Goal: Browse casually: Explore the website without a specific task or goal

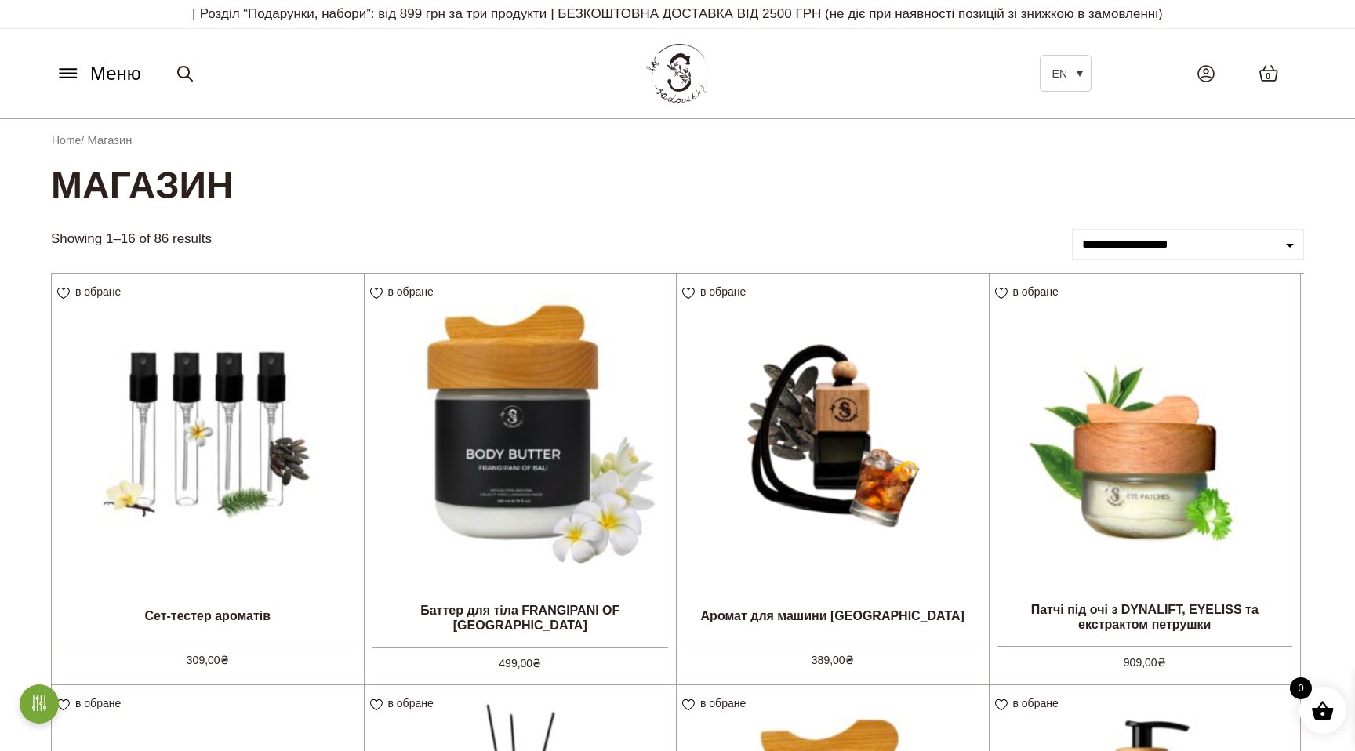
click at [116, 74] on span "Меню" at bounding box center [115, 74] width 51 height 28
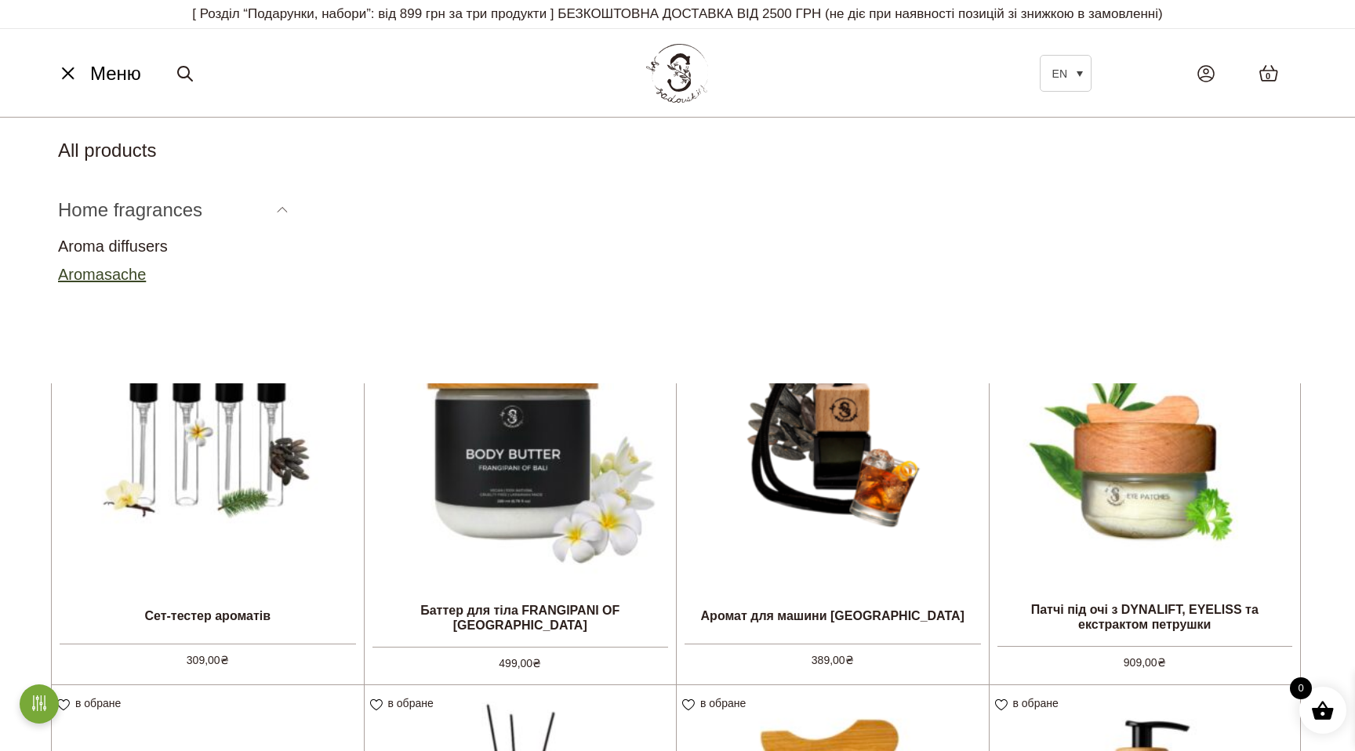
click at [132, 268] on link "Aromasache" at bounding box center [102, 274] width 88 height 17
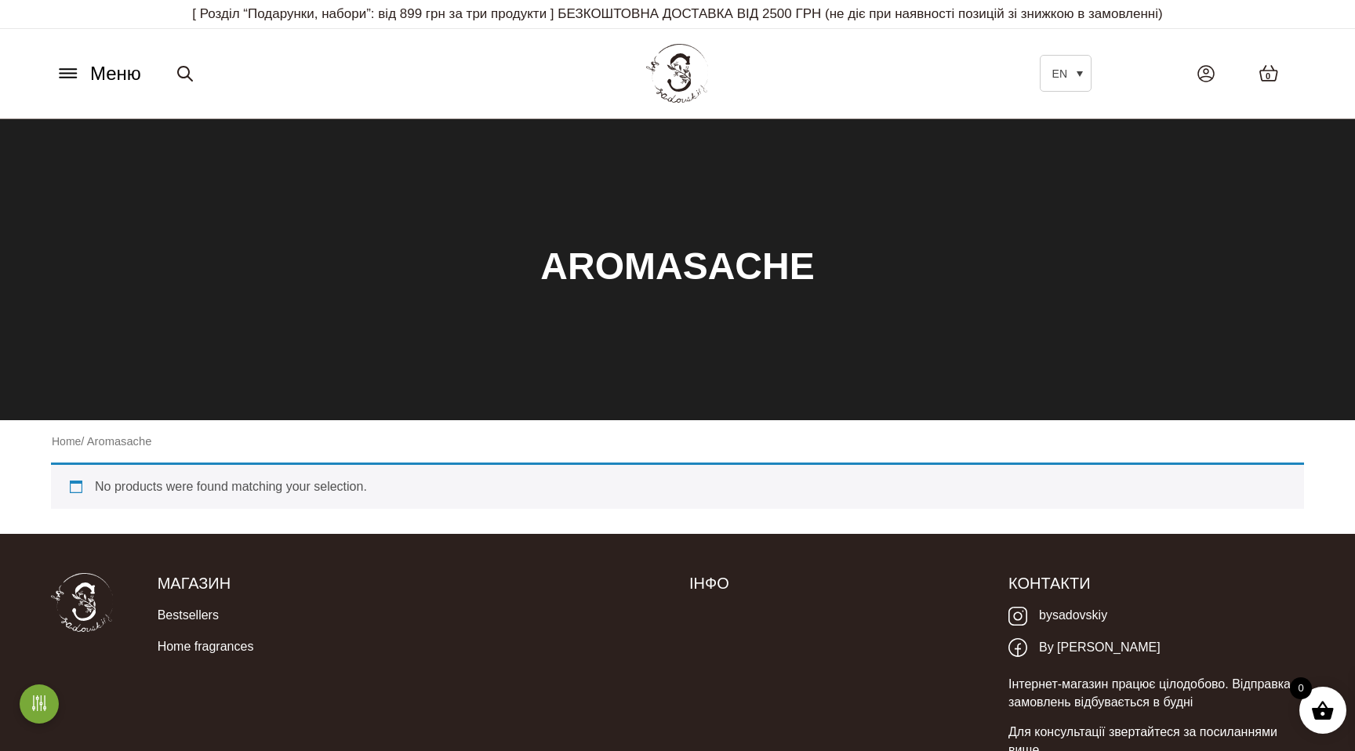
click at [100, 84] on span "Меню" at bounding box center [115, 74] width 51 height 28
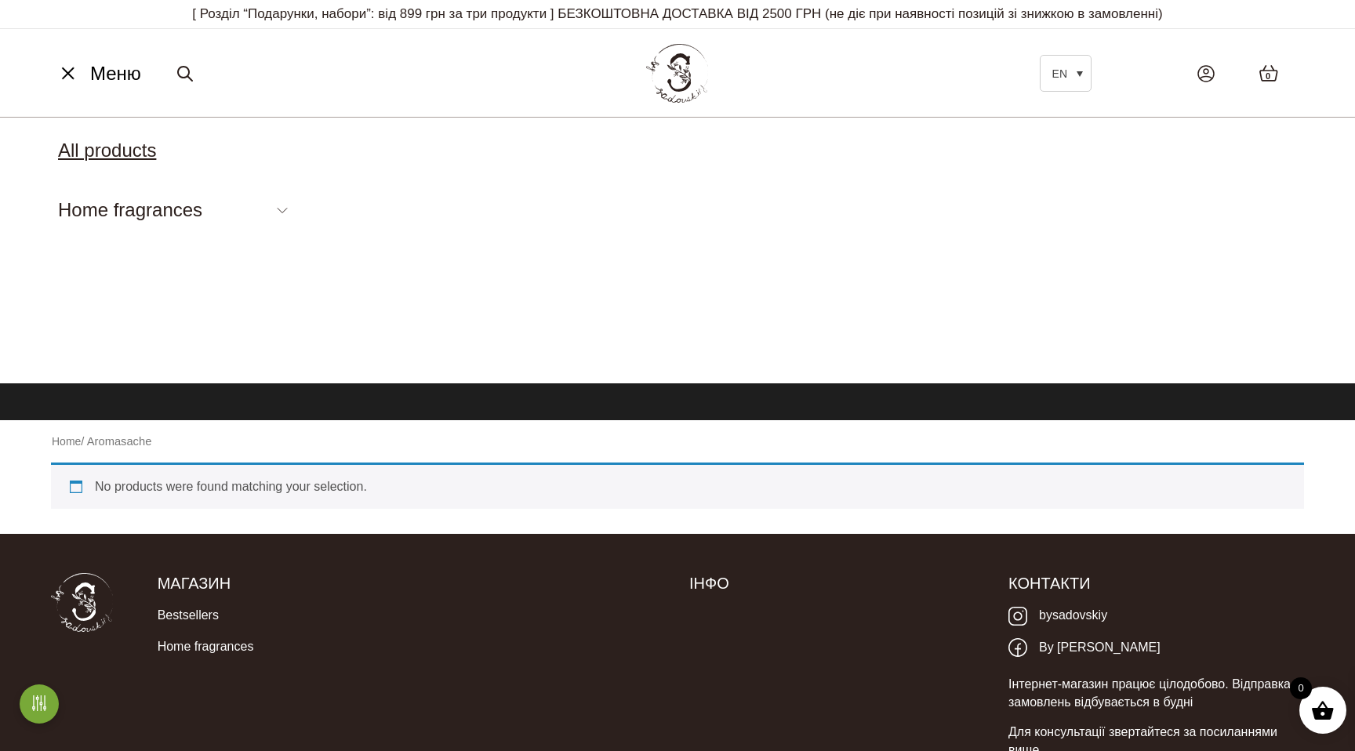
click at [115, 158] on link "All products" at bounding box center [107, 150] width 98 height 21
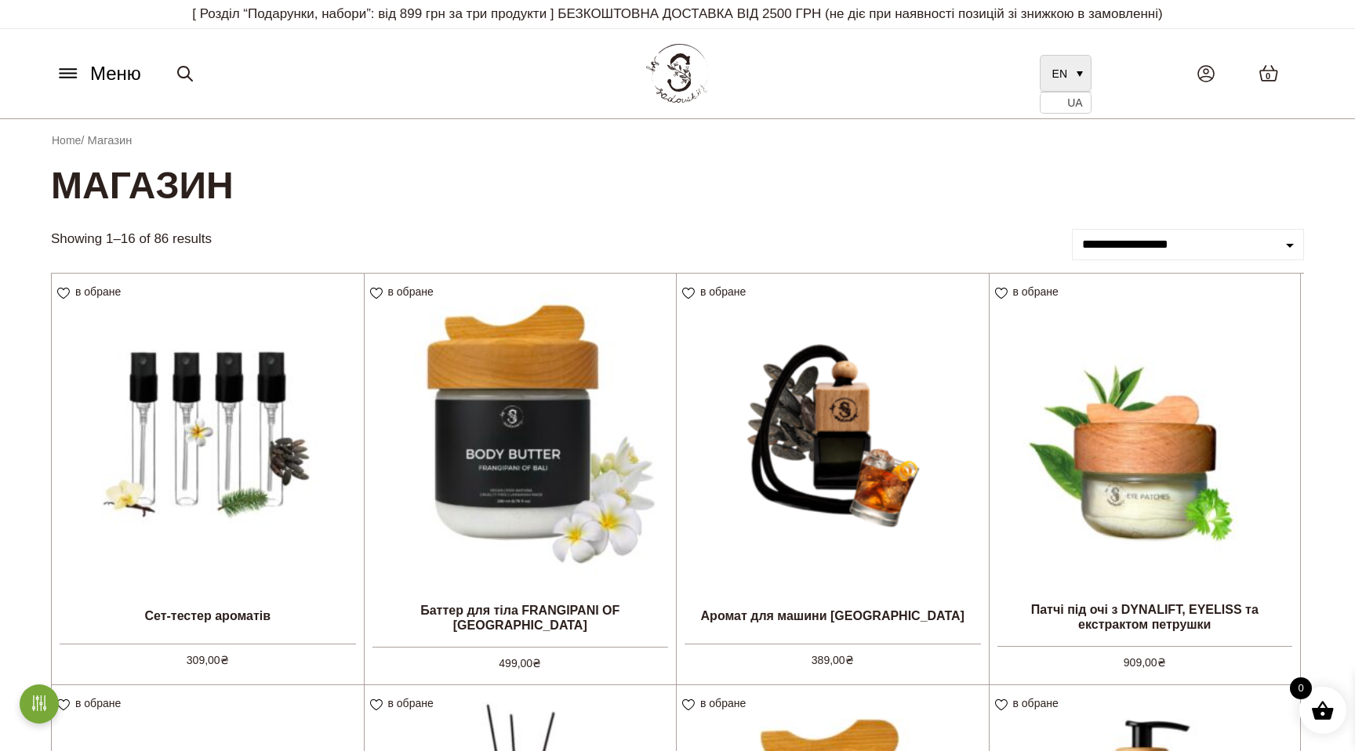
click at [1079, 74] on link "EN" at bounding box center [1065, 73] width 52 height 37
click at [1079, 108] on span "UA" at bounding box center [1074, 103] width 15 height 13
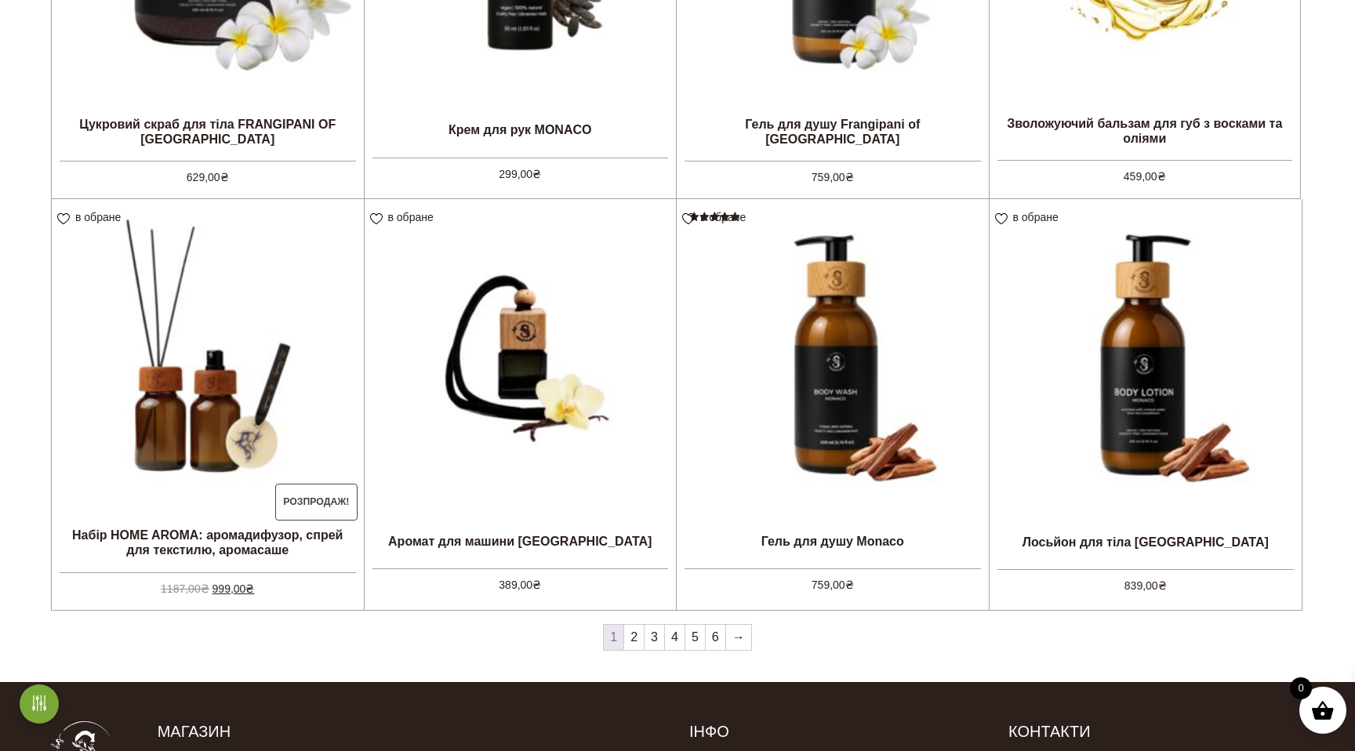
scroll to position [1310, 0]
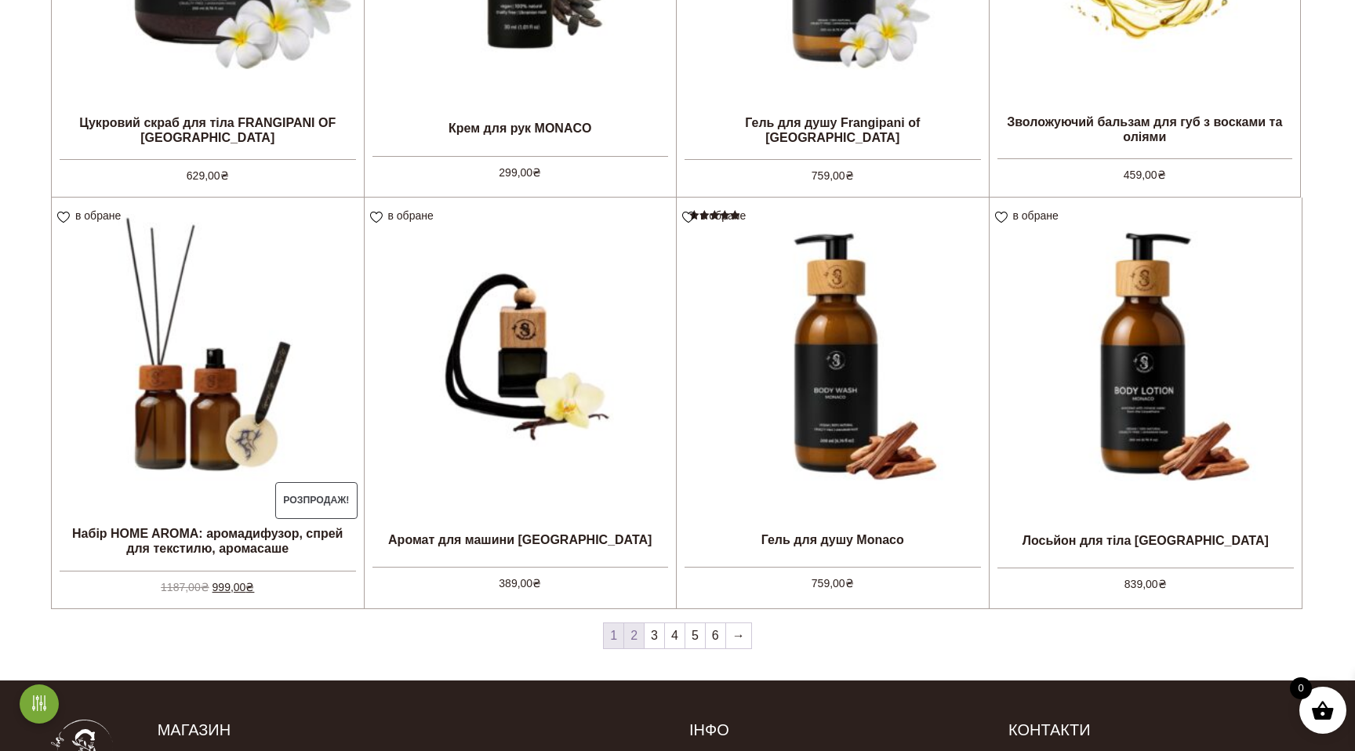
click at [629, 640] on link "2" at bounding box center [634, 635] width 20 height 25
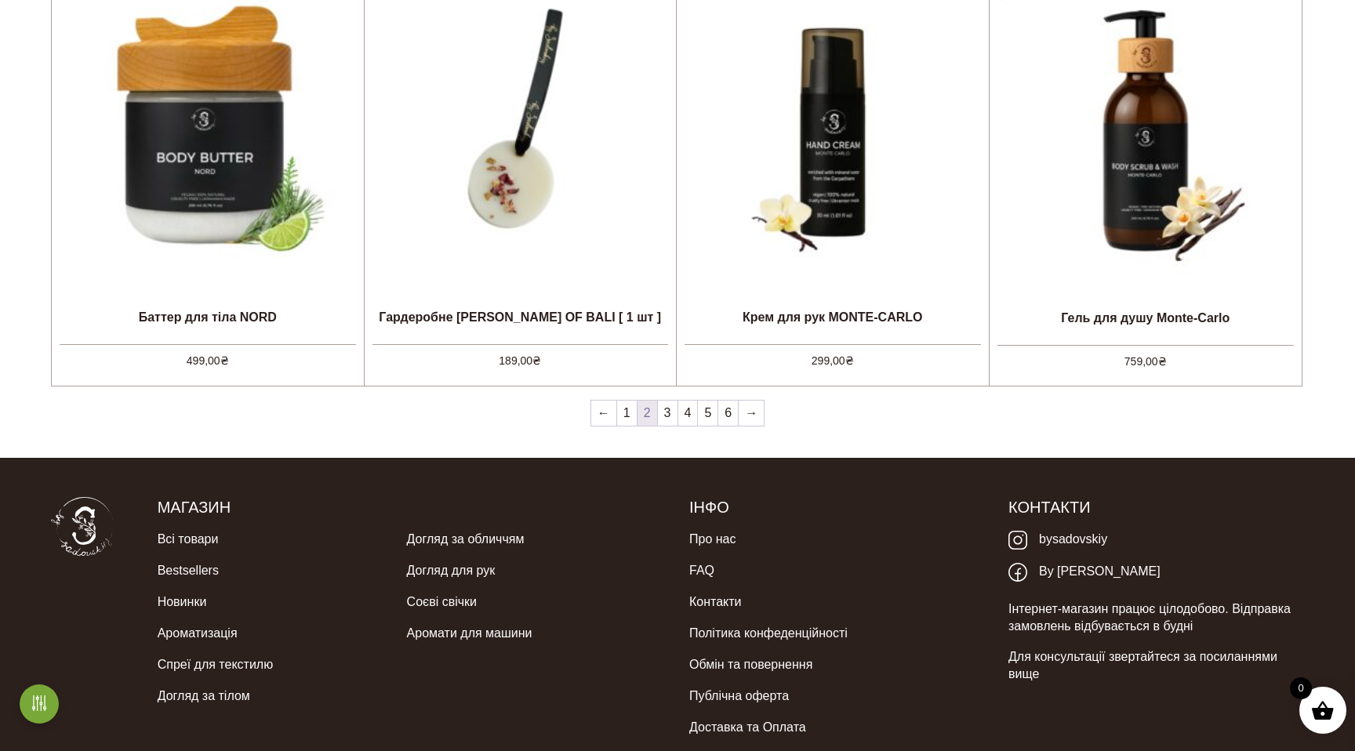
scroll to position [1536, 0]
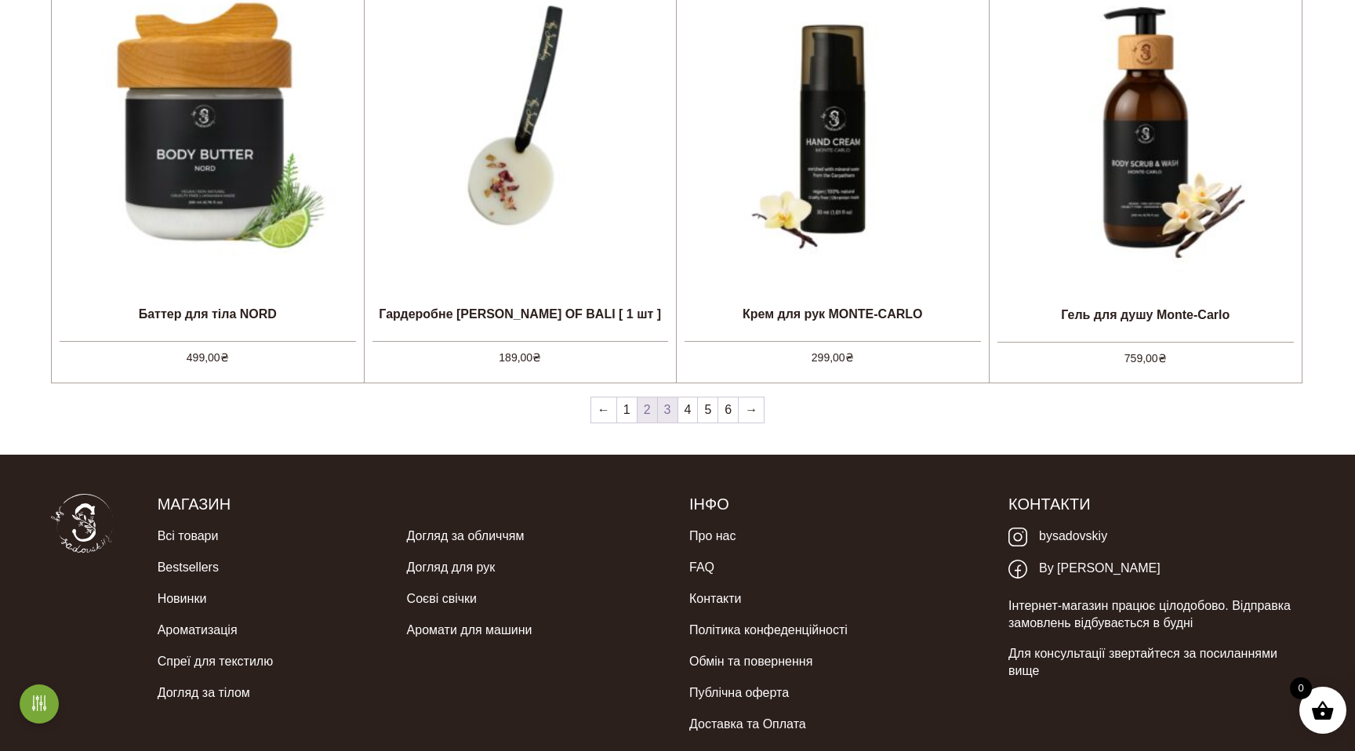
click at [667, 412] on link "3" at bounding box center [668, 409] width 20 height 25
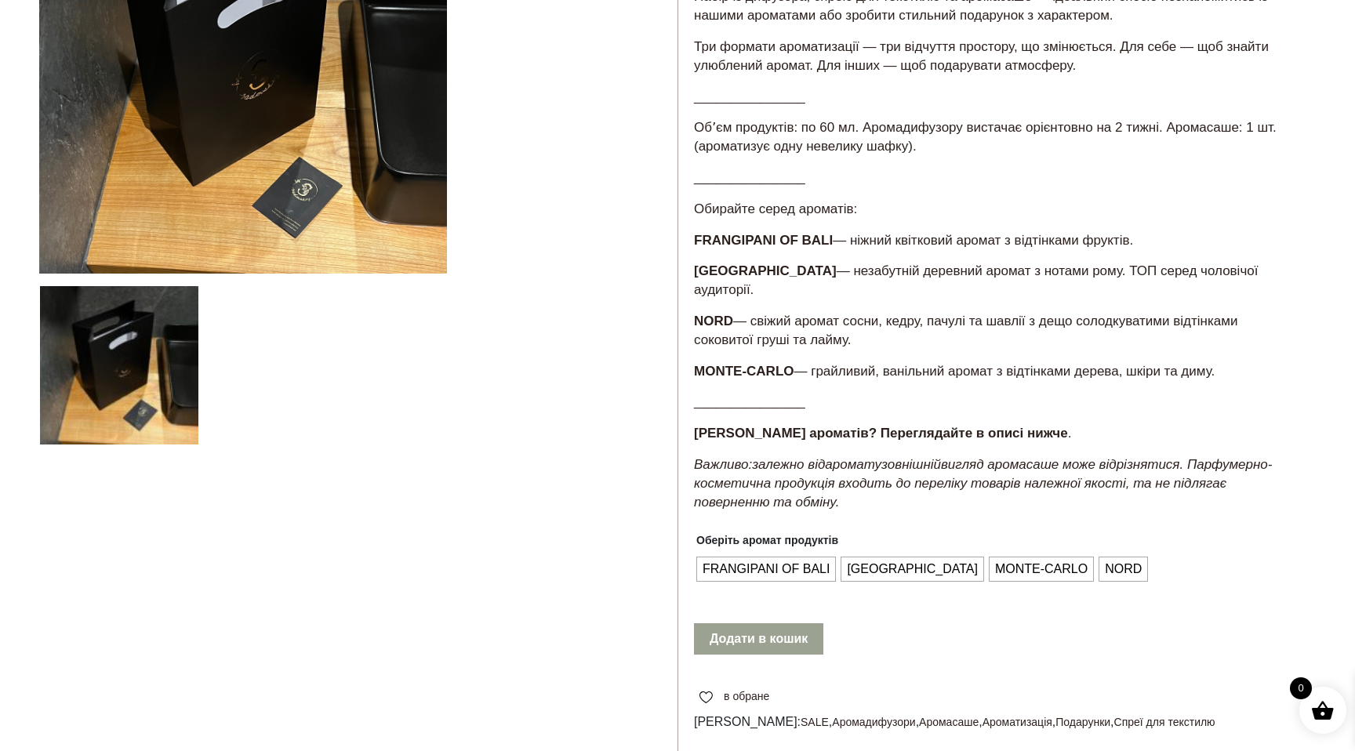
scroll to position [266, 0]
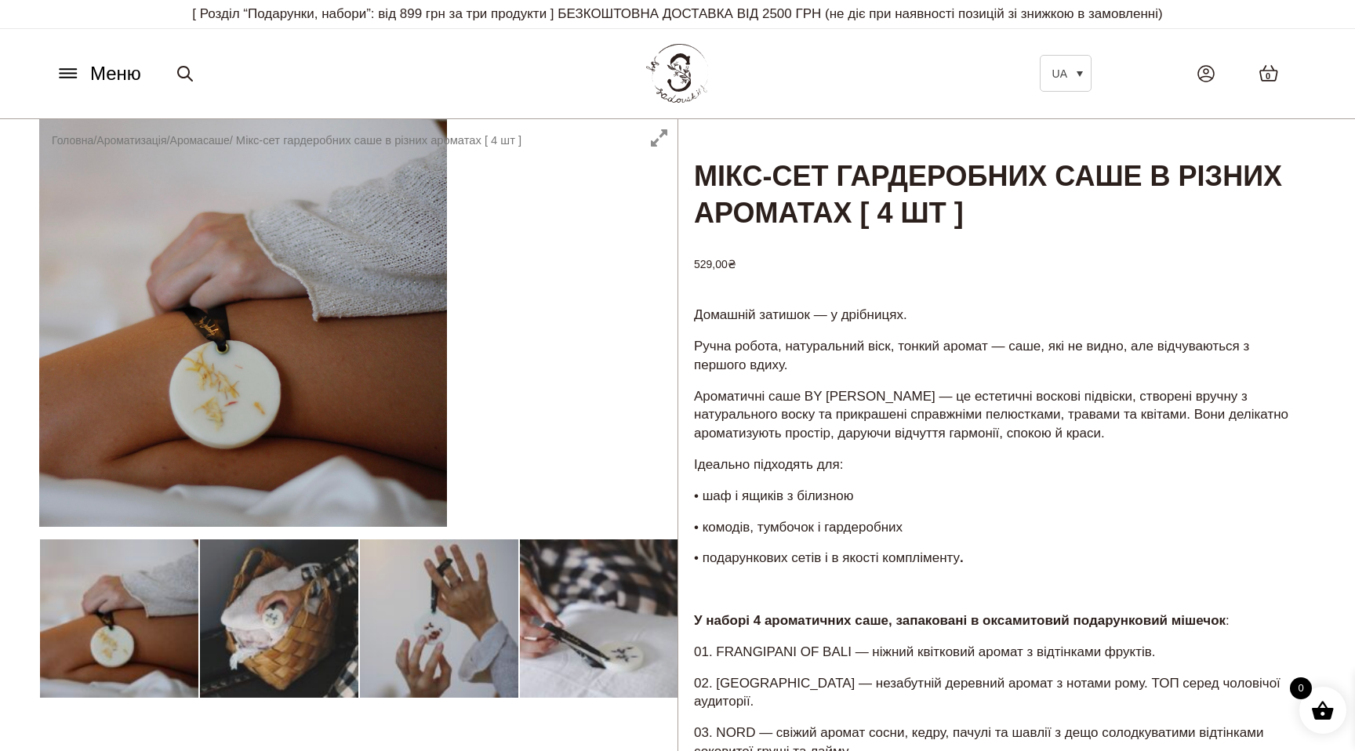
click at [445, 639] on div at bounding box center [358, 691] width 638 height 1144
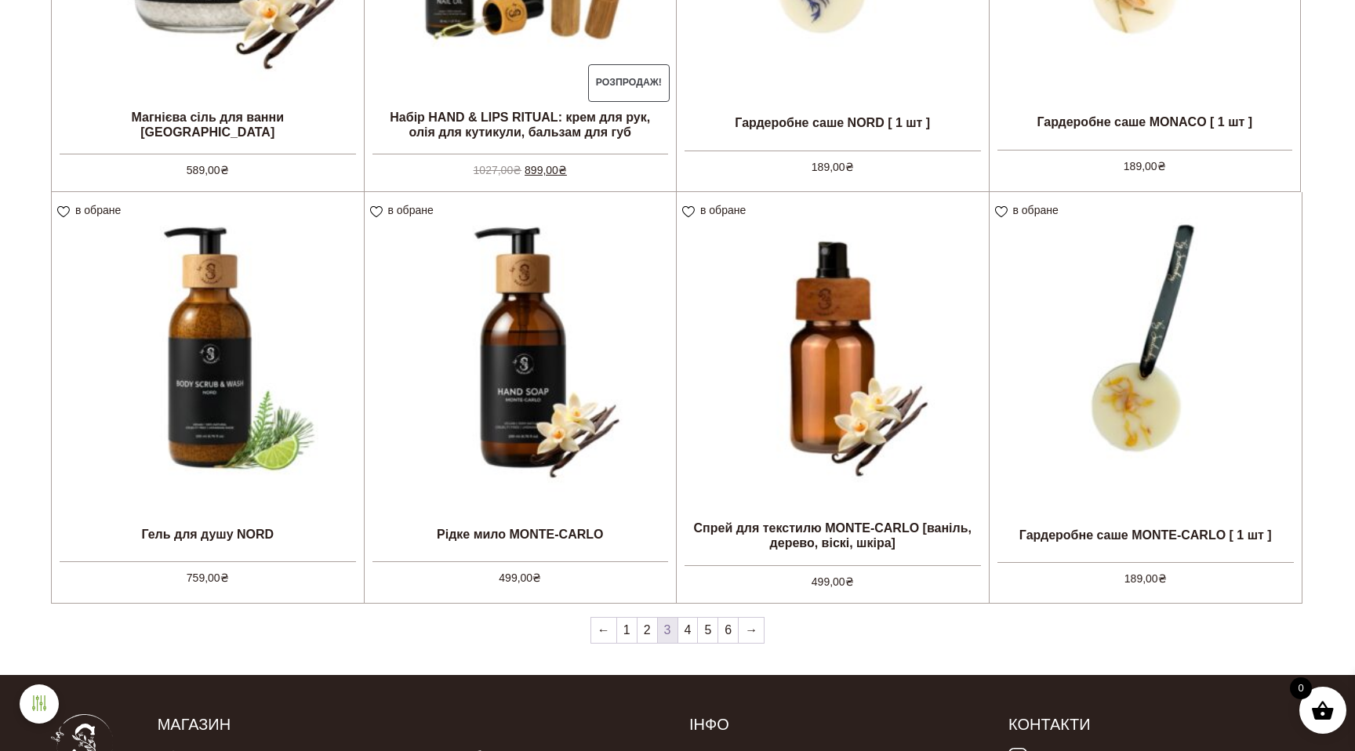
scroll to position [1420, 0]
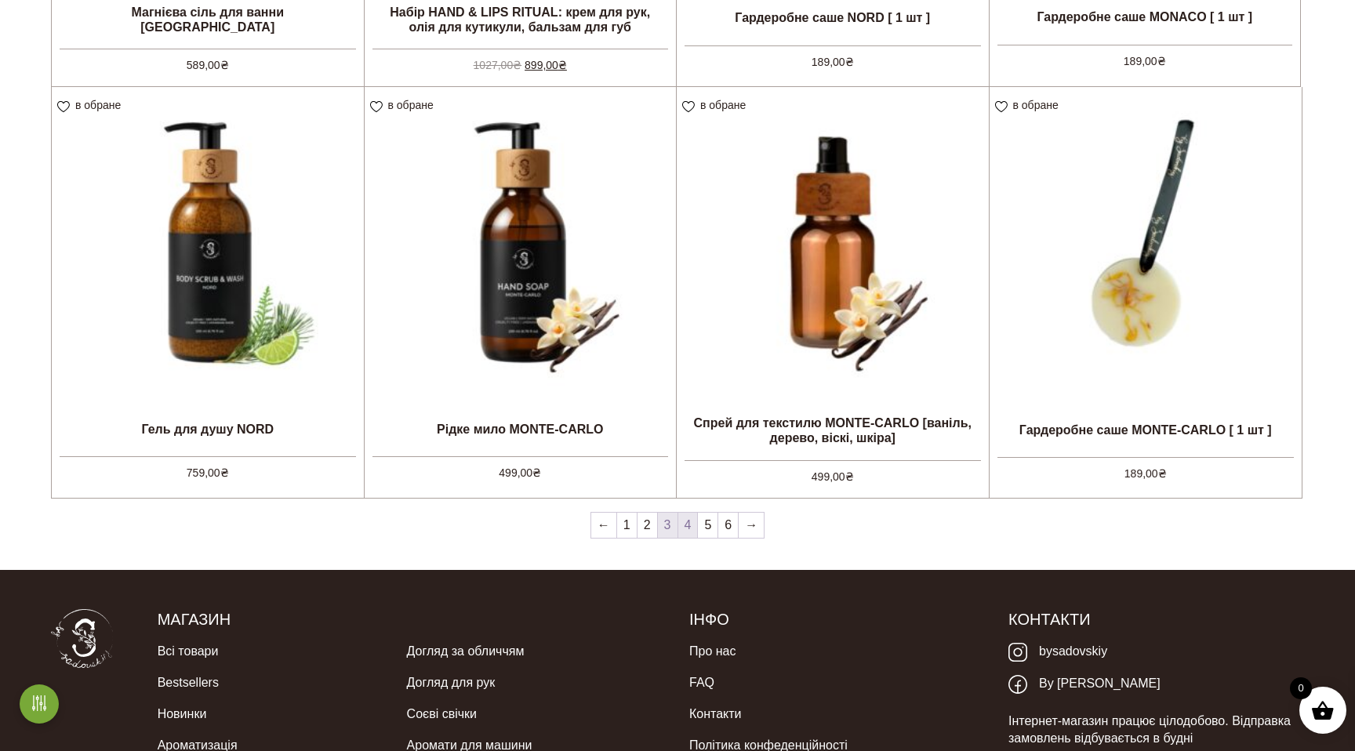
click at [687, 527] on link "4" at bounding box center [688, 525] width 20 height 25
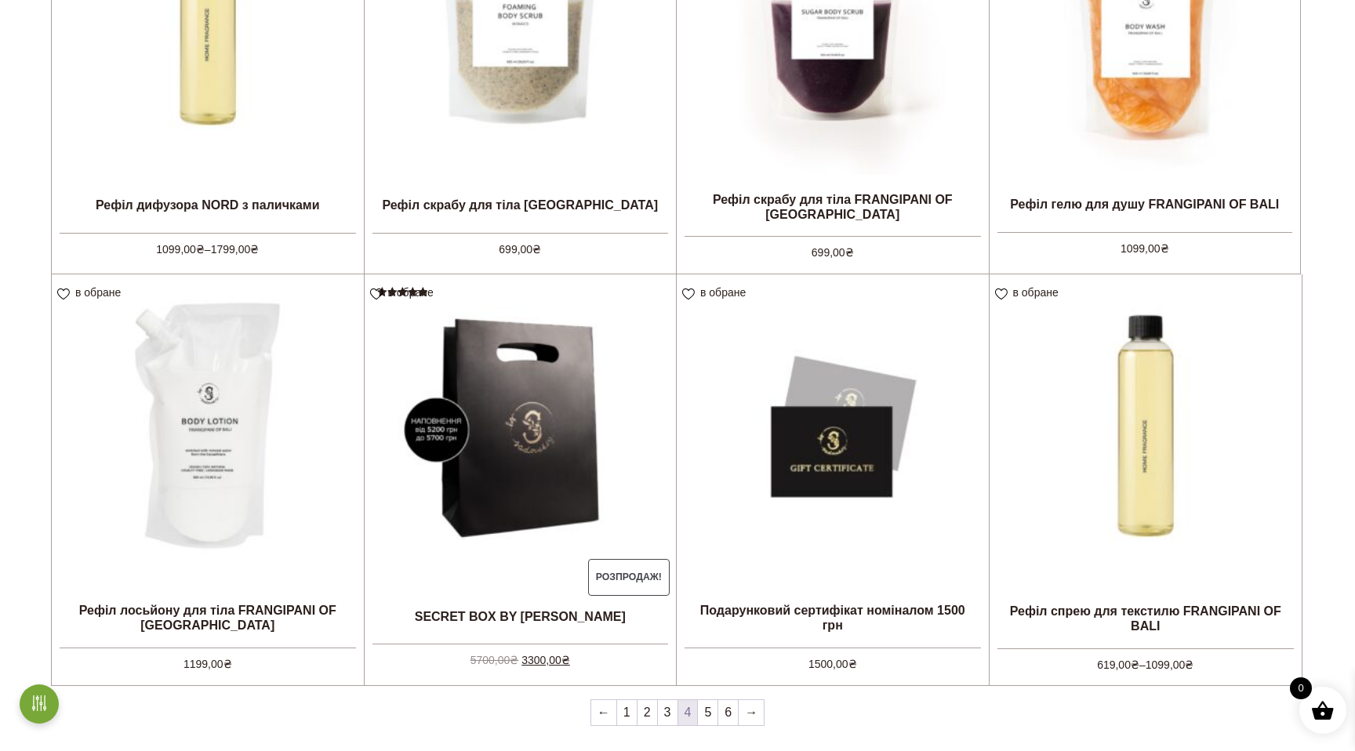
scroll to position [1381, 0]
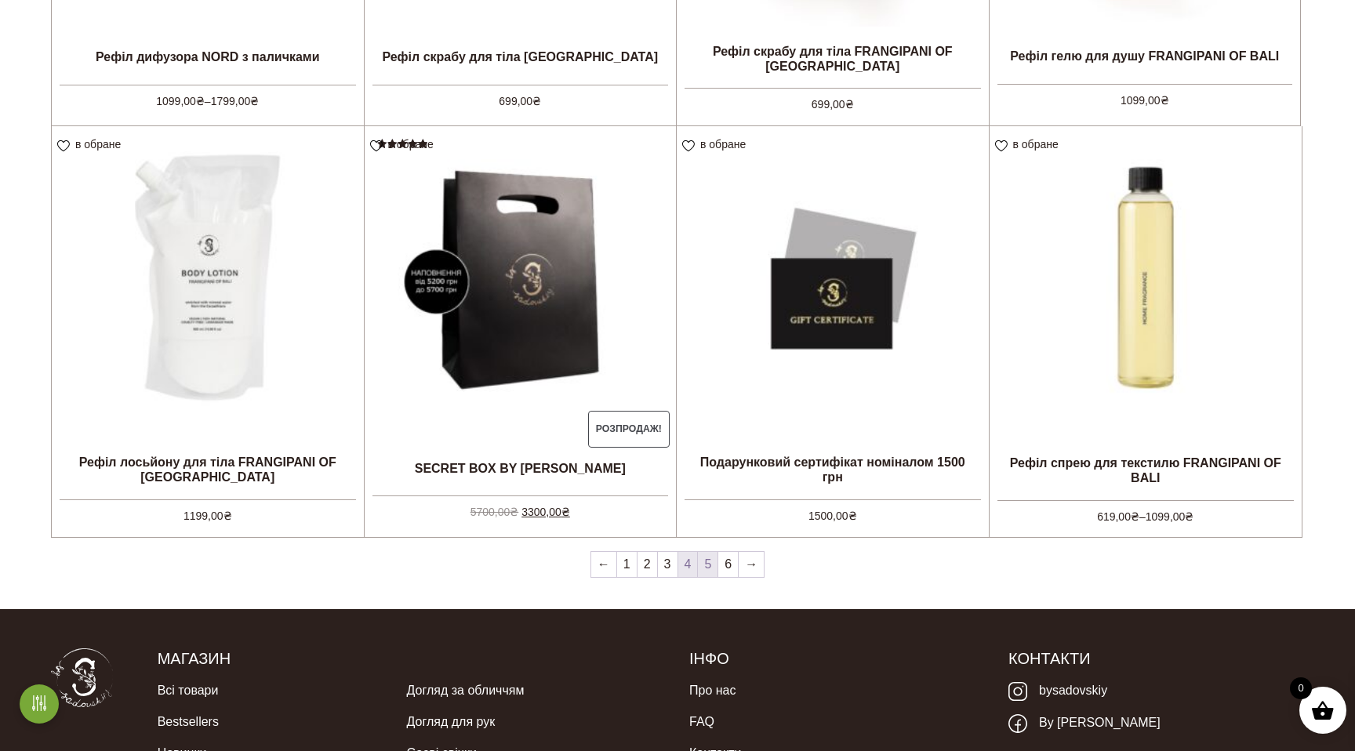
click at [713, 568] on link "5" at bounding box center [708, 564] width 20 height 25
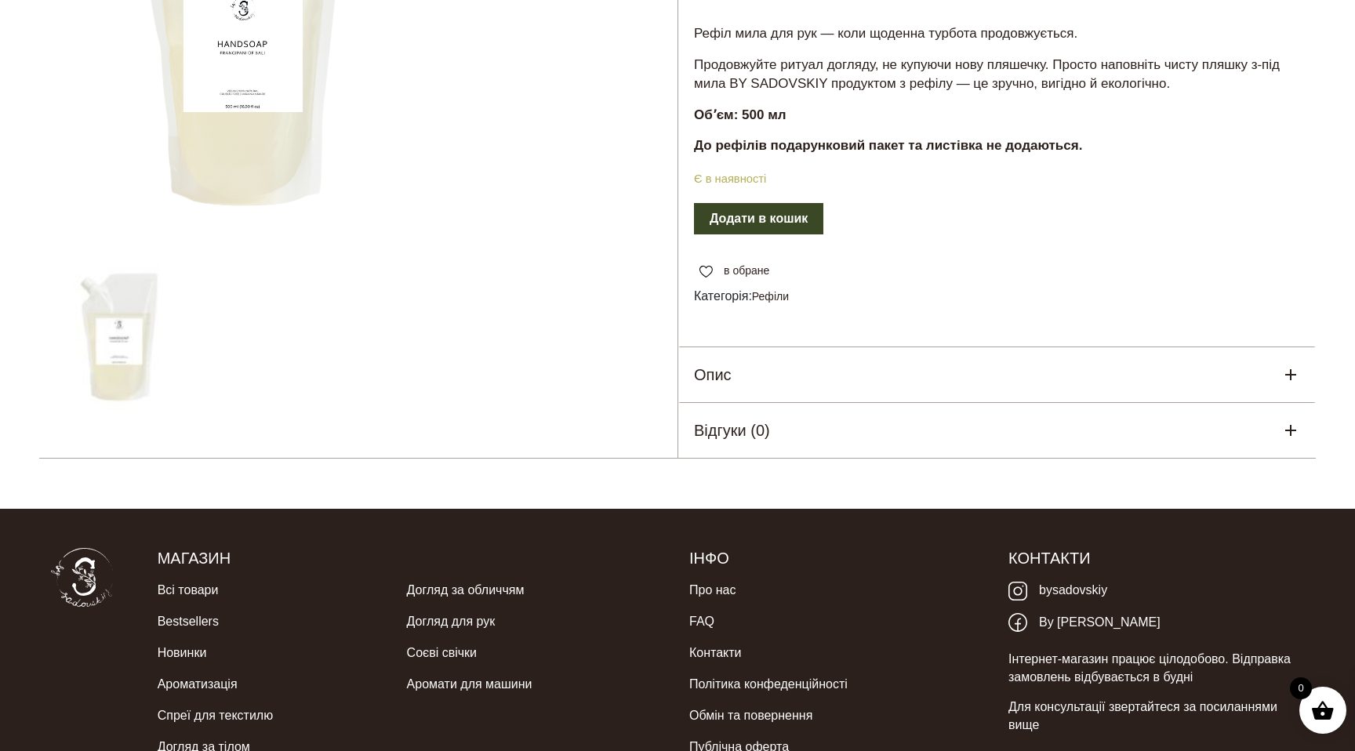
scroll to position [412, 0]
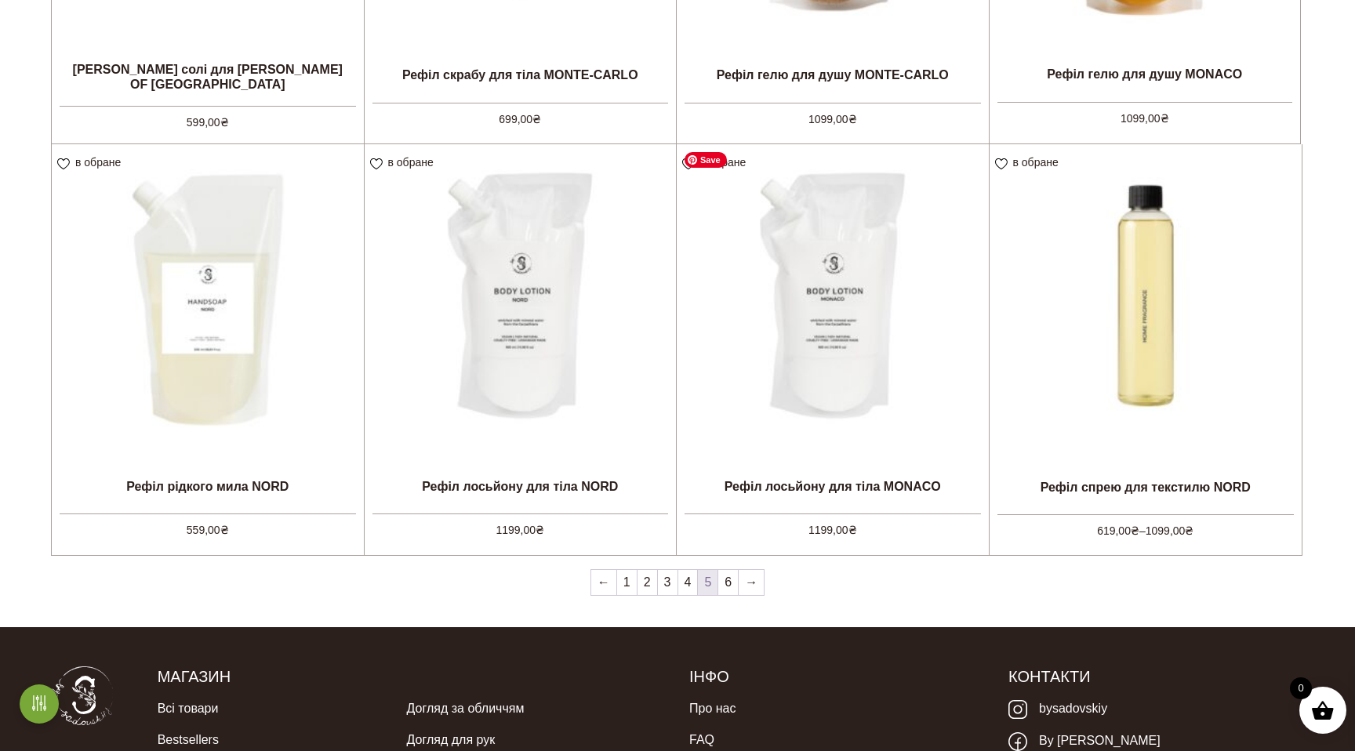
scroll to position [1377, 0]
